Goal: Find specific page/section: Find specific page/section

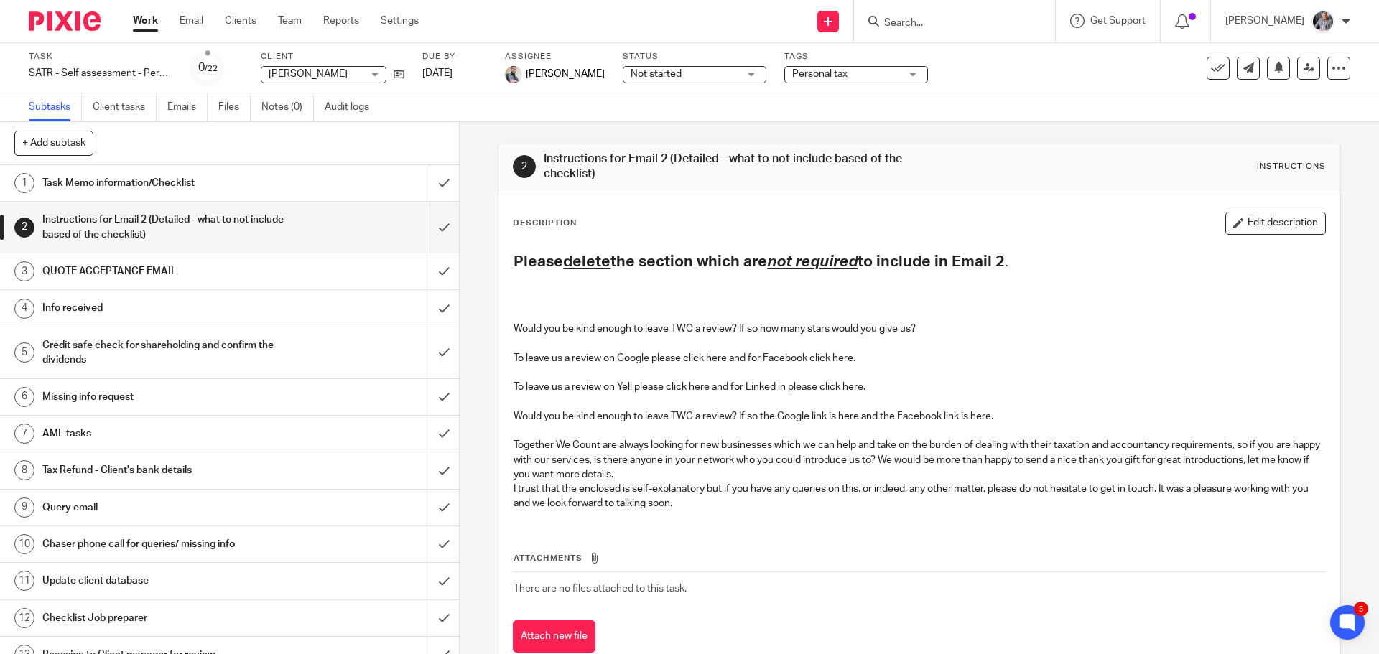
click at [946, 24] on input "Search" at bounding box center [947, 23] width 129 height 13
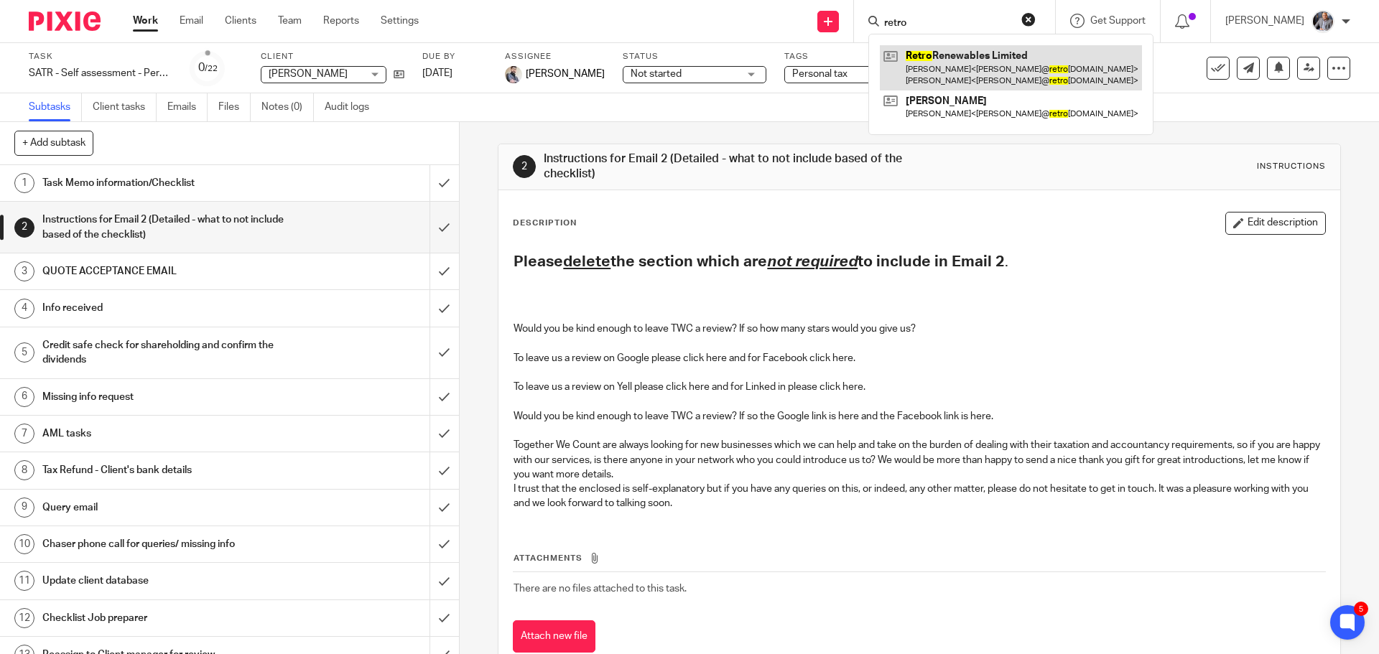
type input "retro"
click at [995, 77] on link at bounding box center [1011, 67] width 262 height 45
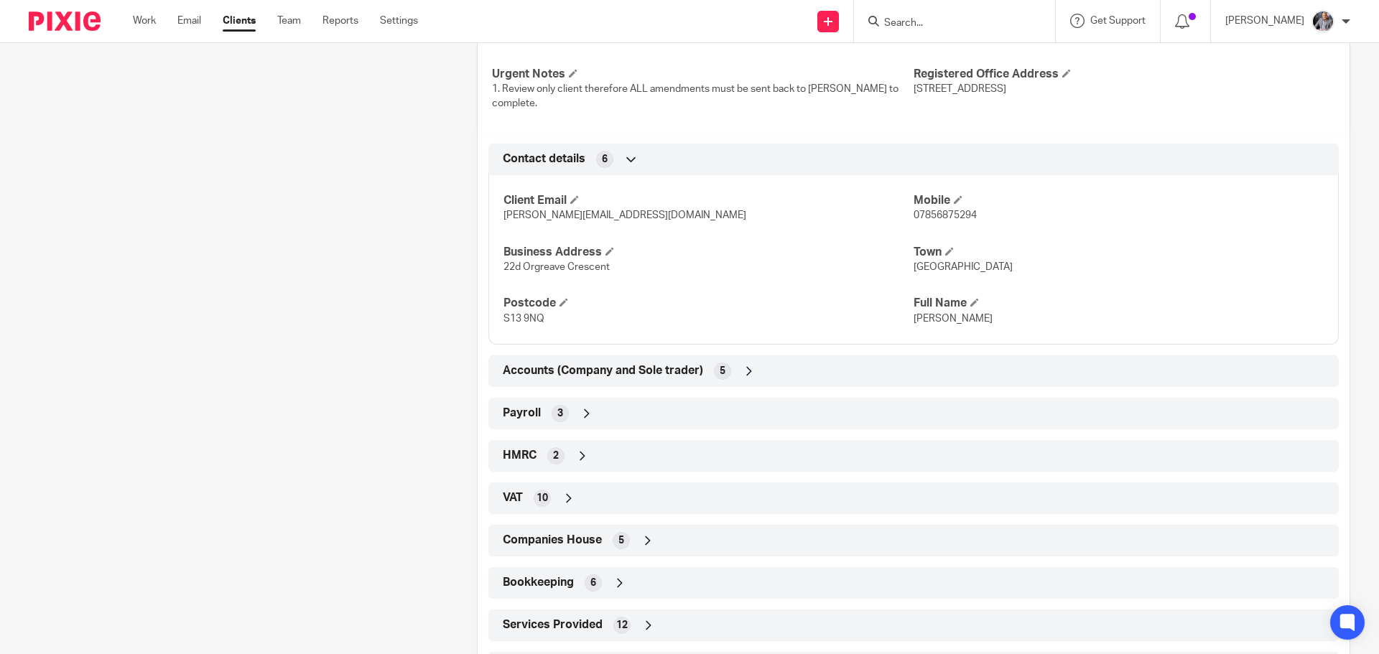
scroll to position [646, 0]
click at [512, 417] on span "Payroll" at bounding box center [522, 411] width 38 height 15
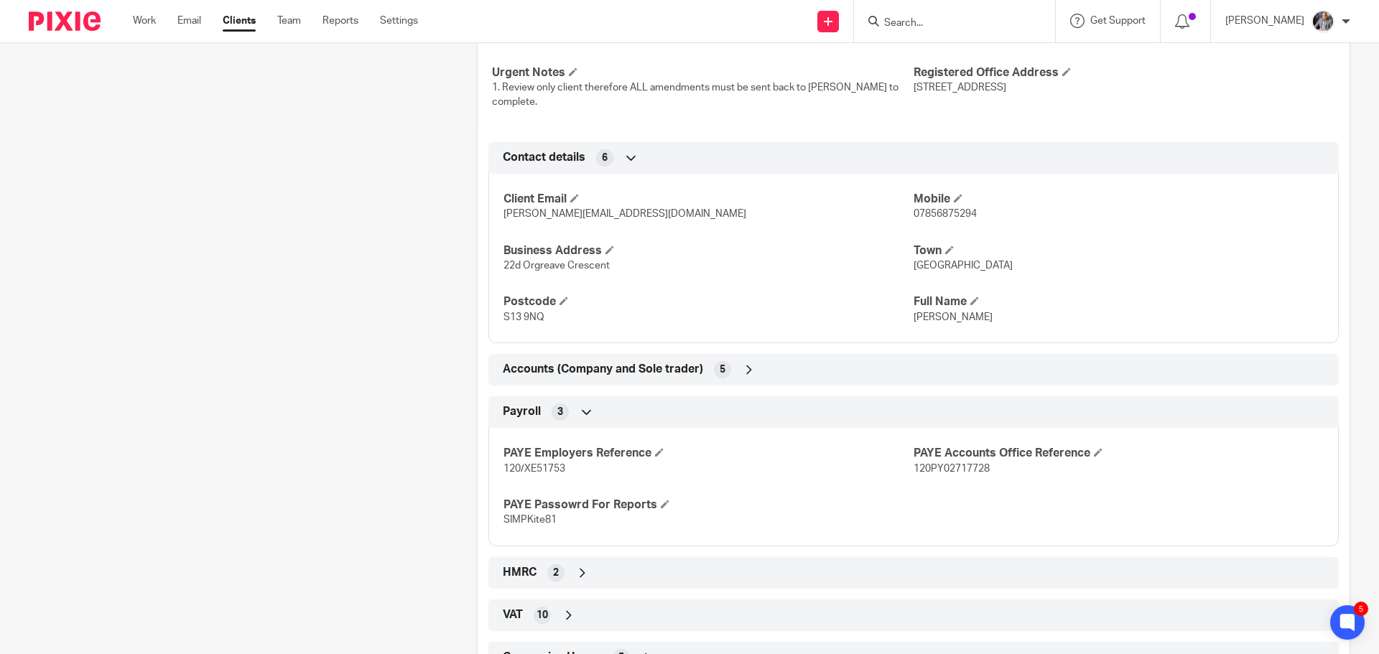
drag, startPoint x: 99, startPoint y: 419, endPoint x: 126, endPoint y: 273, distance: 148.4
click at [99, 419] on div "Client contacts [PERSON_NAME] (Finance Director) [PERSON_NAME][EMAIL_ADDRESS][D…" at bounding box center [230, 160] width 448 height 1306
